Goal: Task Accomplishment & Management: Complete application form

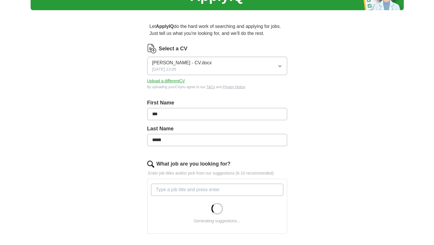
scroll to position [37, 0]
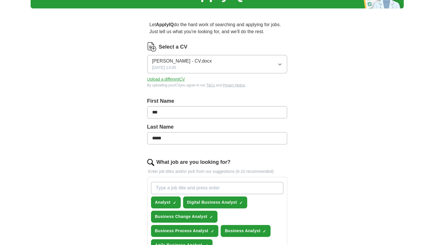
click at [176, 184] on input "What job are you looking for?" at bounding box center [217, 188] width 132 height 12
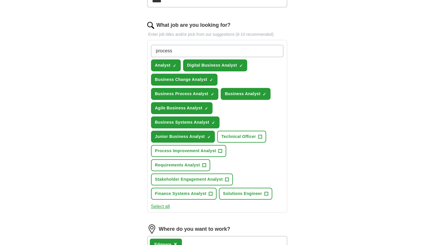
scroll to position [176, 0]
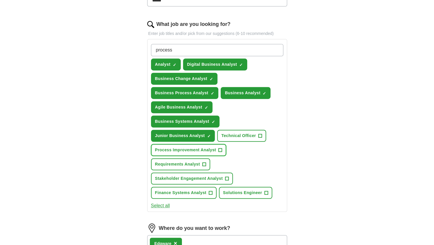
click at [219, 148] on span "+" at bounding box center [220, 150] width 3 height 5
click at [210, 52] on input "process" at bounding box center [217, 50] width 132 height 12
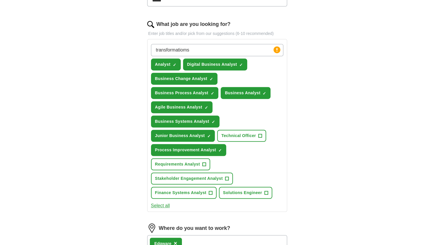
type input "transformatiom"
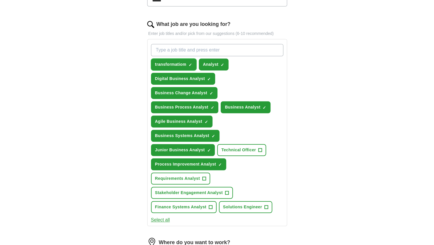
click at [0, 0] on span "×" at bounding box center [0, 0] width 0 height 0
click at [198, 46] on input "What job are you looking for?" at bounding box center [217, 50] width 132 height 12
type input "T"
type input "Digital transformation analyst"
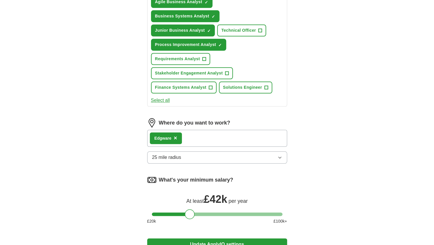
scroll to position [298, 0]
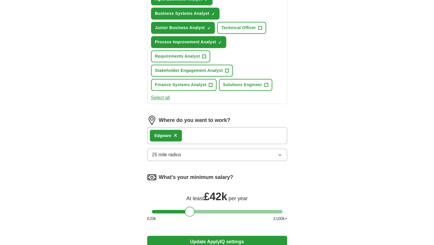
click at [195, 236] on button "Update ApplyIQ settings" at bounding box center [217, 242] width 140 height 12
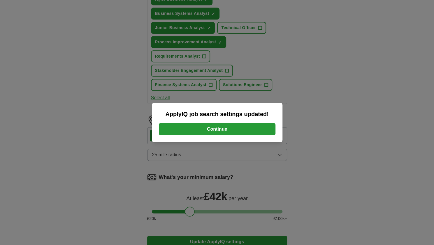
click at [226, 131] on button "Continue" at bounding box center [217, 129] width 117 height 12
